Goal: Task Accomplishment & Management: Complete application form

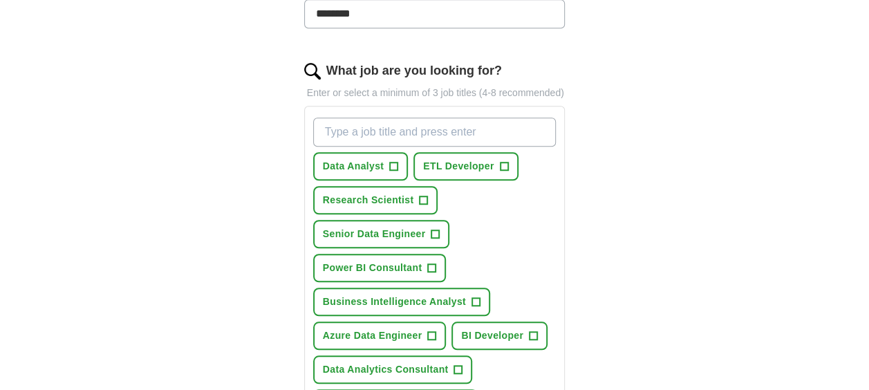
scroll to position [410, 0]
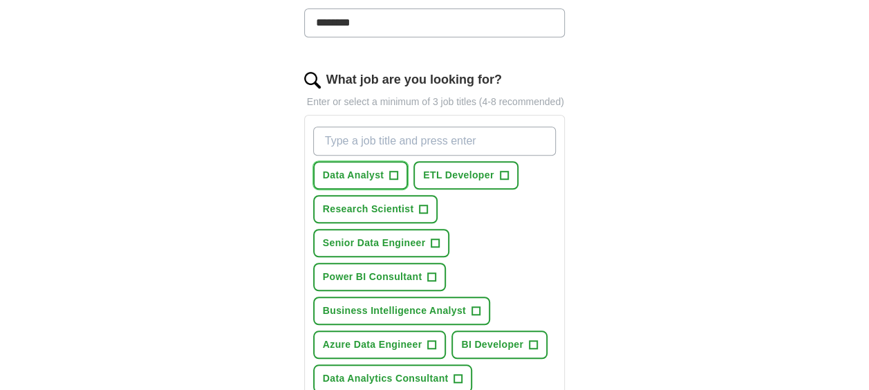
click at [393, 170] on span "+" at bounding box center [394, 175] width 8 height 11
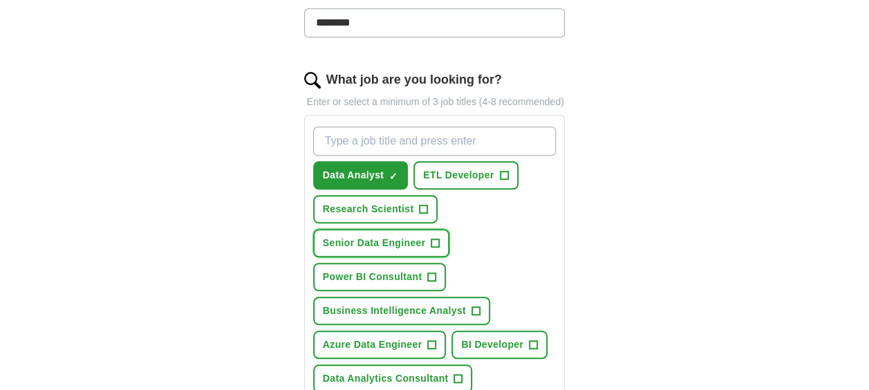
click at [435, 243] on span "+" at bounding box center [435, 243] width 8 height 11
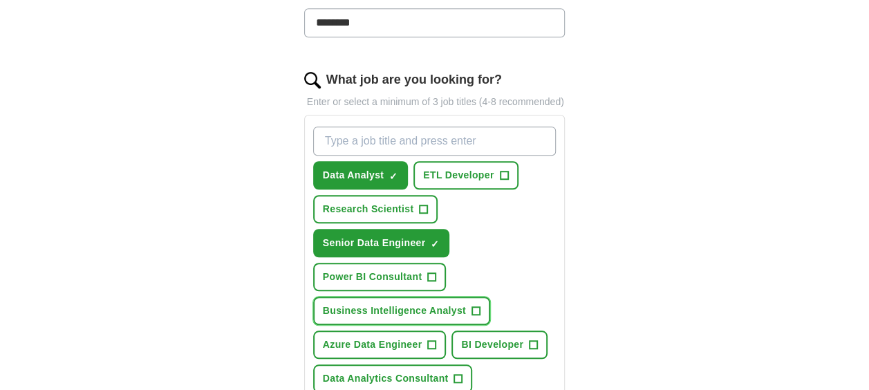
click at [468, 308] on button "Business Intelligence Analyst +" at bounding box center [401, 310] width 177 height 28
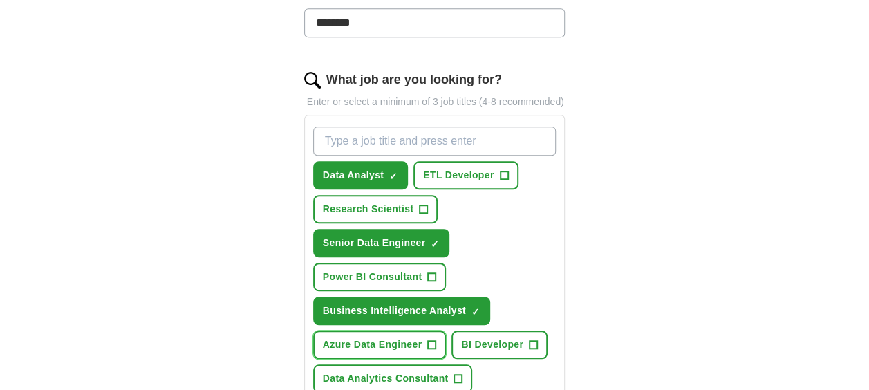
click at [426, 347] on button "Azure Data Engineer +" at bounding box center [379, 344] width 133 height 28
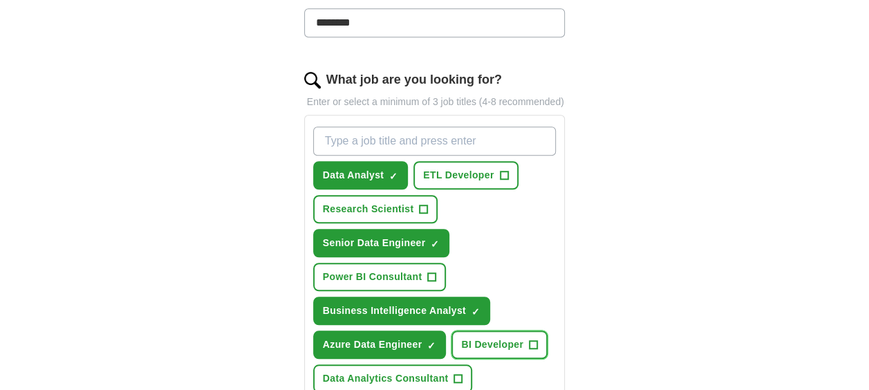
click at [498, 337] on span "BI Developer" at bounding box center [492, 344] width 62 height 15
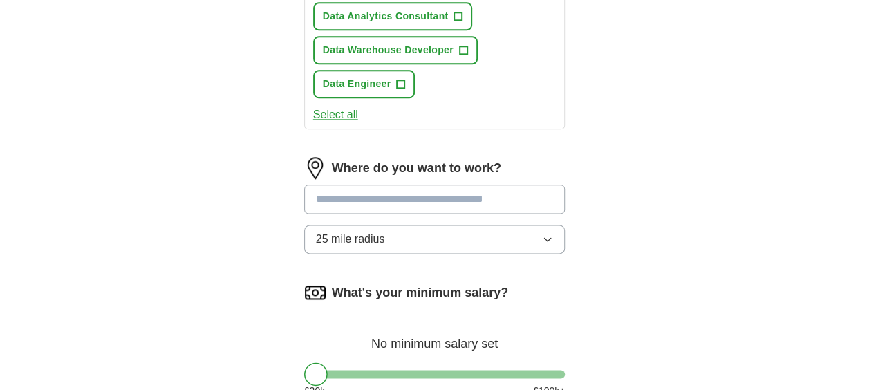
scroll to position [786, 0]
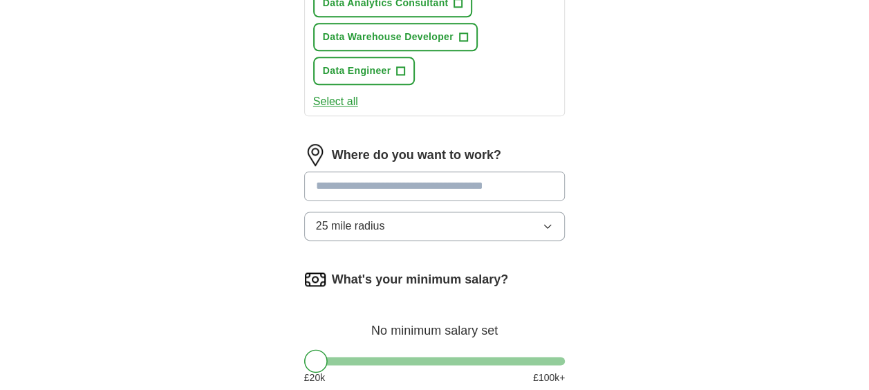
click at [473, 181] on input at bounding box center [434, 185] width 261 height 29
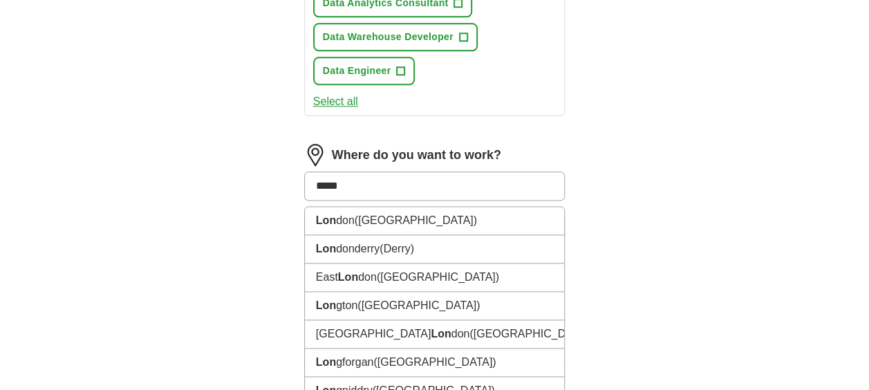
type input "******"
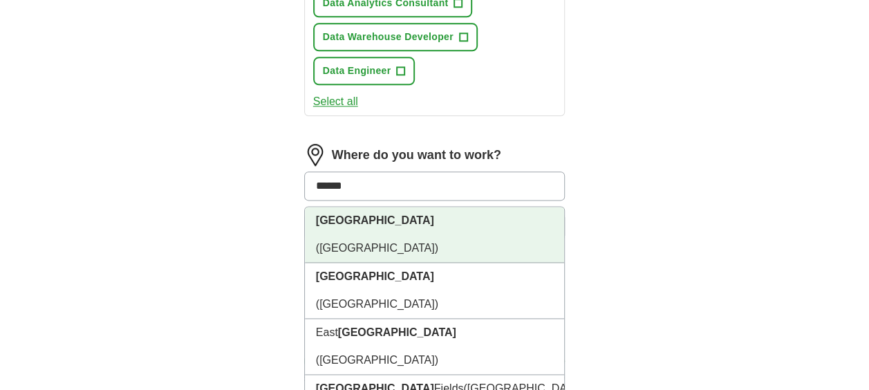
click at [431, 222] on li "[GEOGRAPHIC_DATA] ([GEOGRAPHIC_DATA])" at bounding box center [435, 235] width 260 height 56
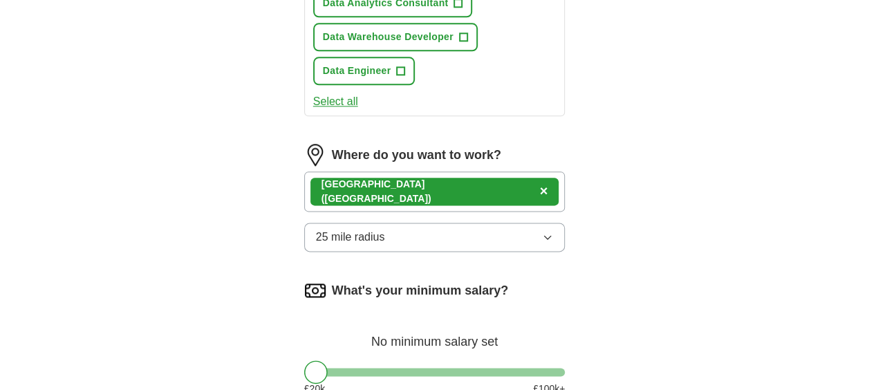
click at [524, 241] on button "25 mile radius" at bounding box center [434, 236] width 261 height 29
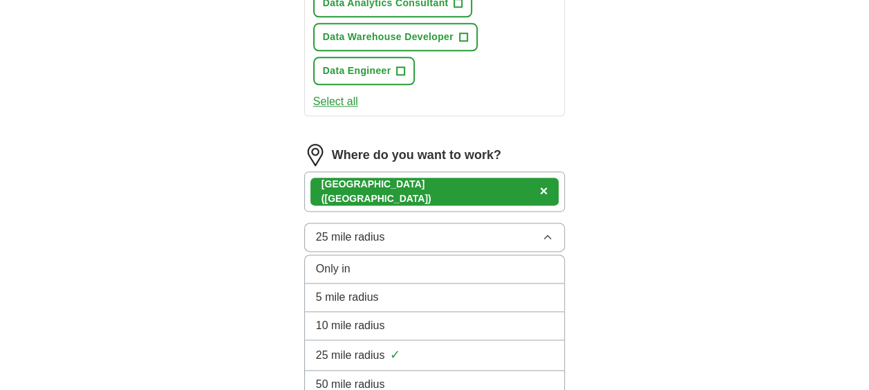
click at [427, 376] on div "50 mile radius" at bounding box center [435, 384] width 238 height 17
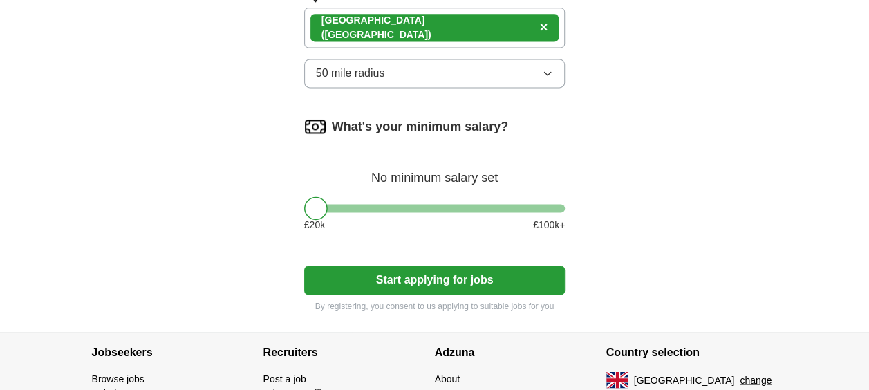
scroll to position [968, 0]
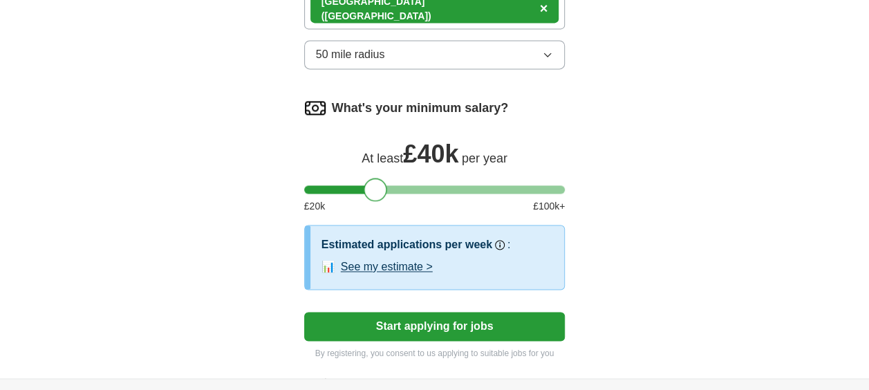
drag, startPoint x: 311, startPoint y: 187, endPoint x: 372, endPoint y: 187, distance: 60.8
click at [372, 187] on div at bounding box center [374, 189] width 23 height 23
click at [419, 325] on button "Start applying for jobs" at bounding box center [434, 326] width 261 height 29
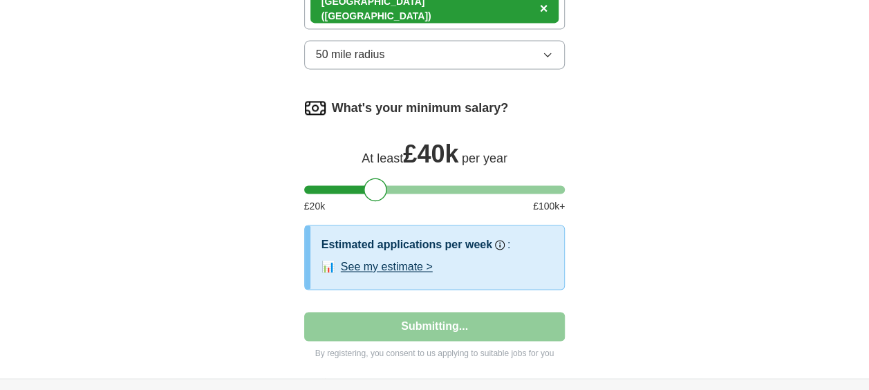
select select "**"
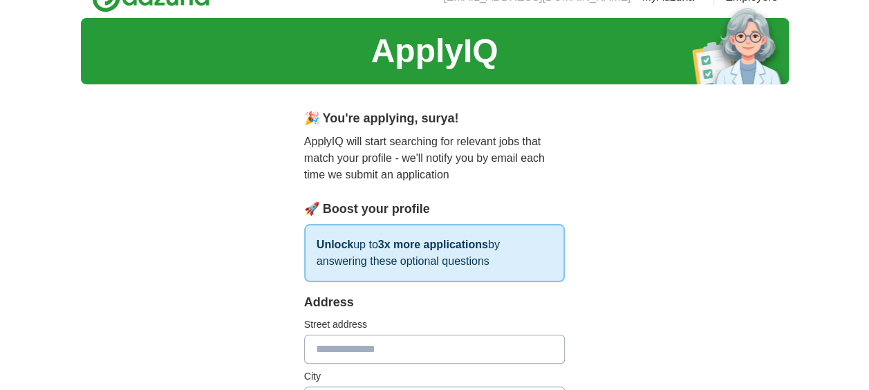
scroll to position [0, 0]
